Goal: Task Accomplishment & Management: Complete application form

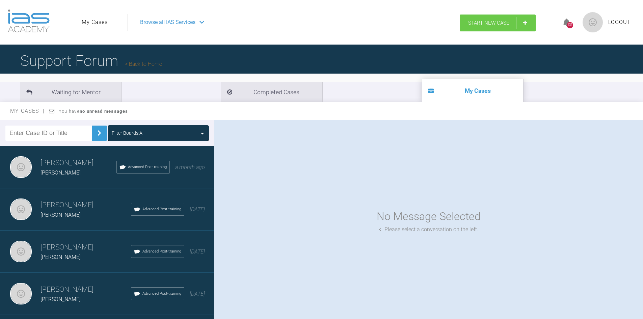
click at [523, 23] on link "Start New Case" at bounding box center [498, 23] width 76 height 17
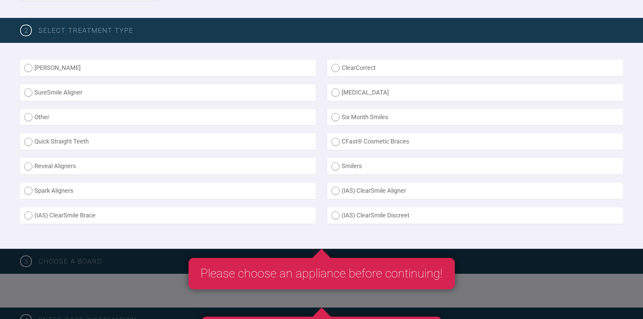
scroll to position [169, 0]
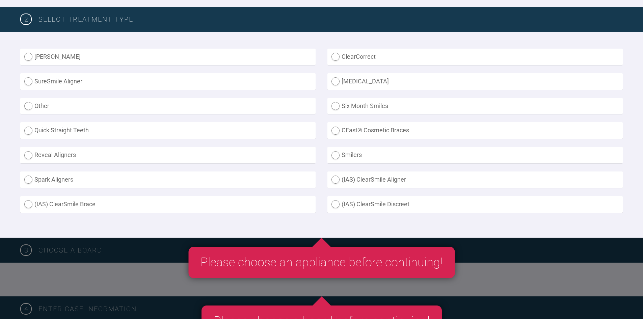
click at [40, 201] on label "(IAS) ClearSmile Brace" at bounding box center [167, 204] width 295 height 17
radio Brace "true"
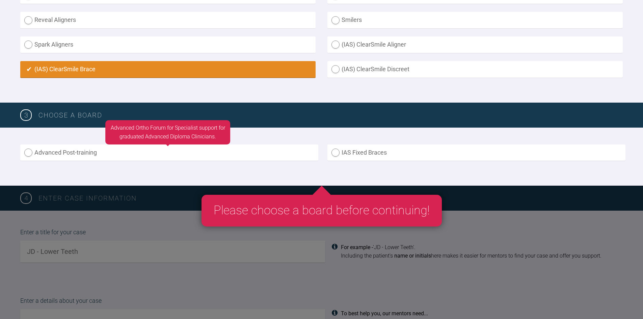
click at [46, 154] on label "Advanced Post-training" at bounding box center [169, 152] width 298 height 17
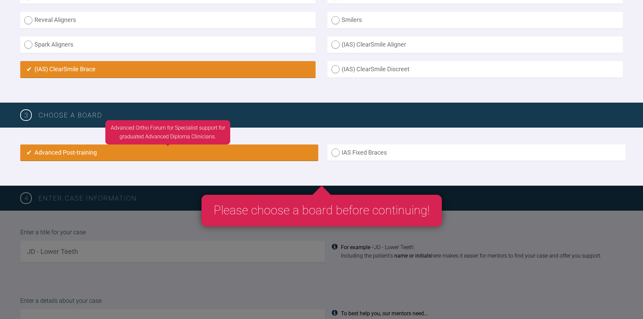
radio input "true"
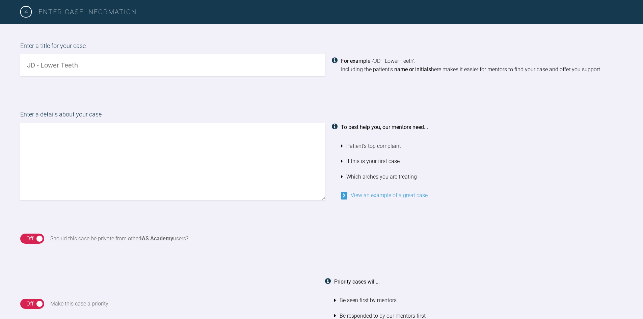
scroll to position [449, 0]
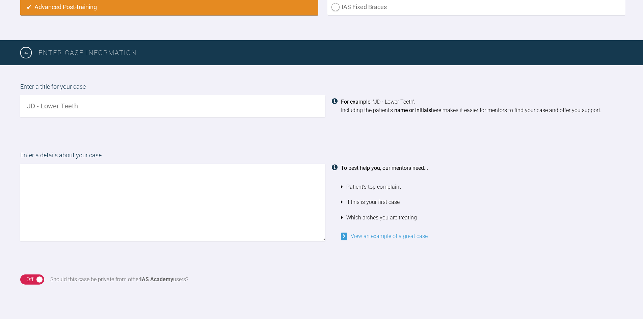
click at [104, 111] on input "text" at bounding box center [172, 106] width 305 height 22
